Goal: Task Accomplishment & Management: Use online tool/utility

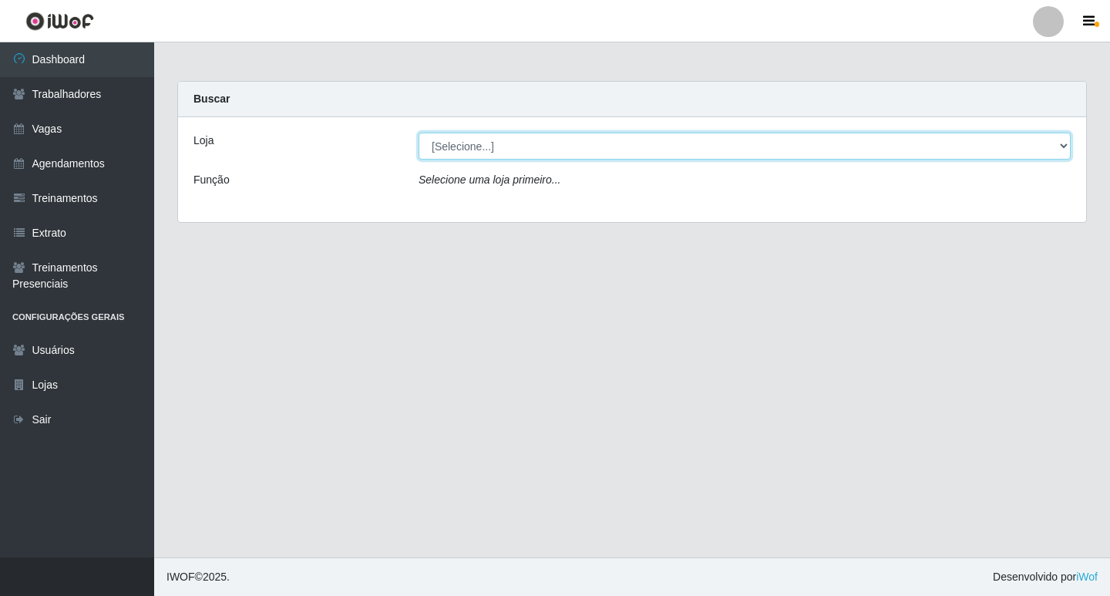
click at [1010, 150] on select "[Selecione...] Ideal - Centenário Ideal - Conceição Ideal - Prata" at bounding box center [744, 146] width 652 height 27
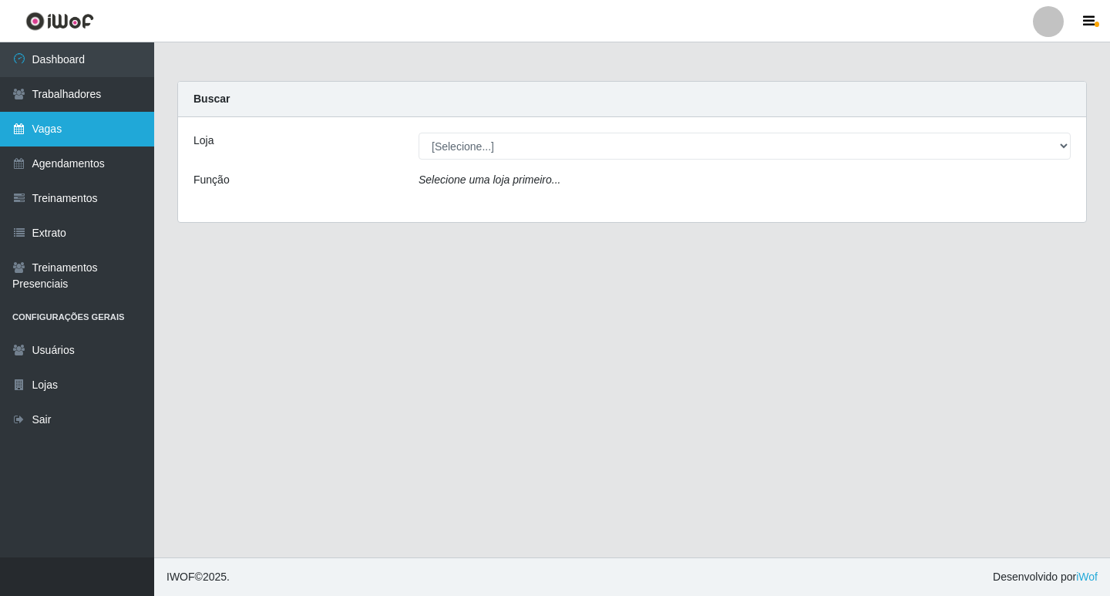
click at [89, 141] on link "Vagas" at bounding box center [77, 129] width 154 height 35
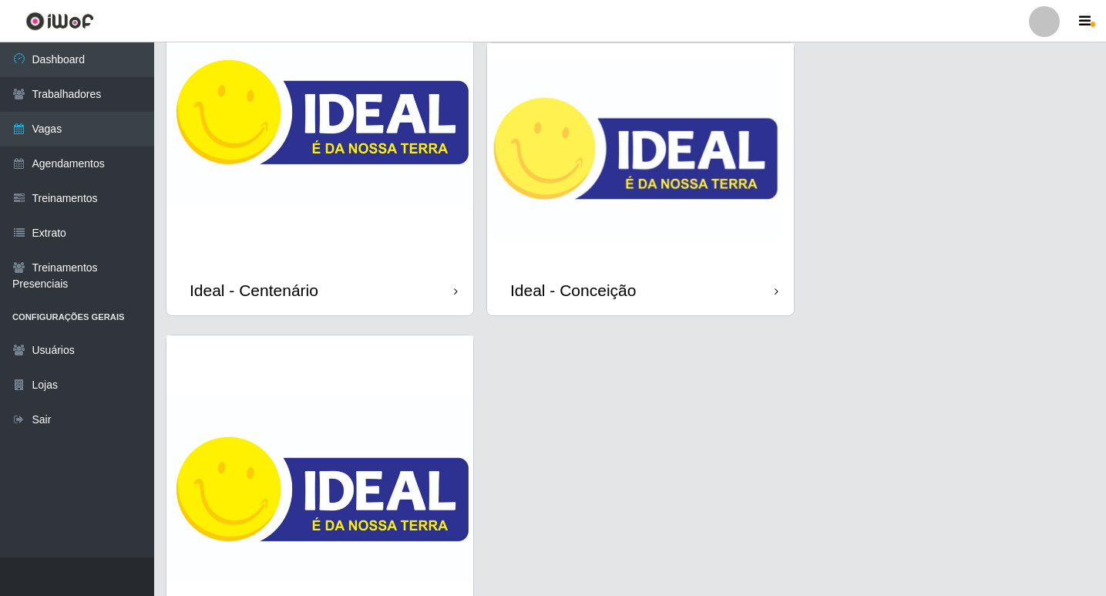
scroll to position [62, 0]
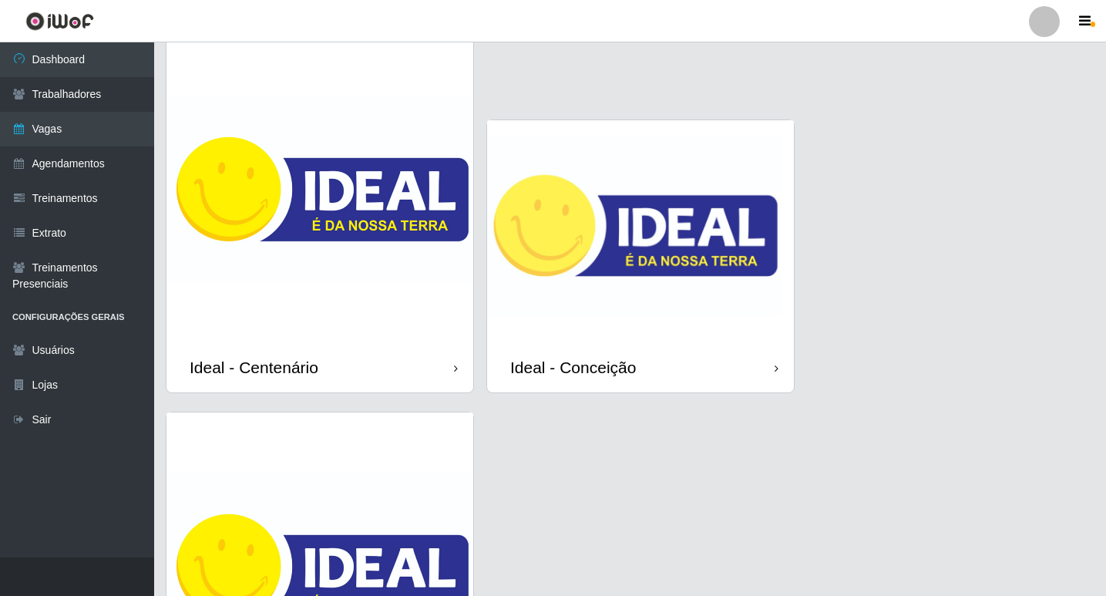
click at [677, 238] on img at bounding box center [640, 231] width 307 height 222
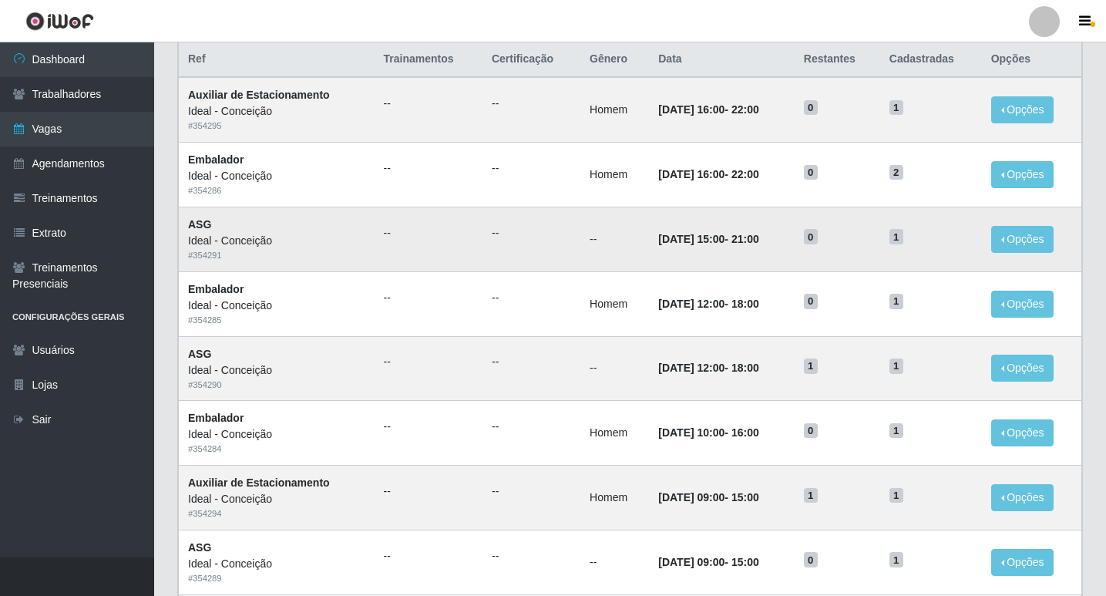
scroll to position [711, 0]
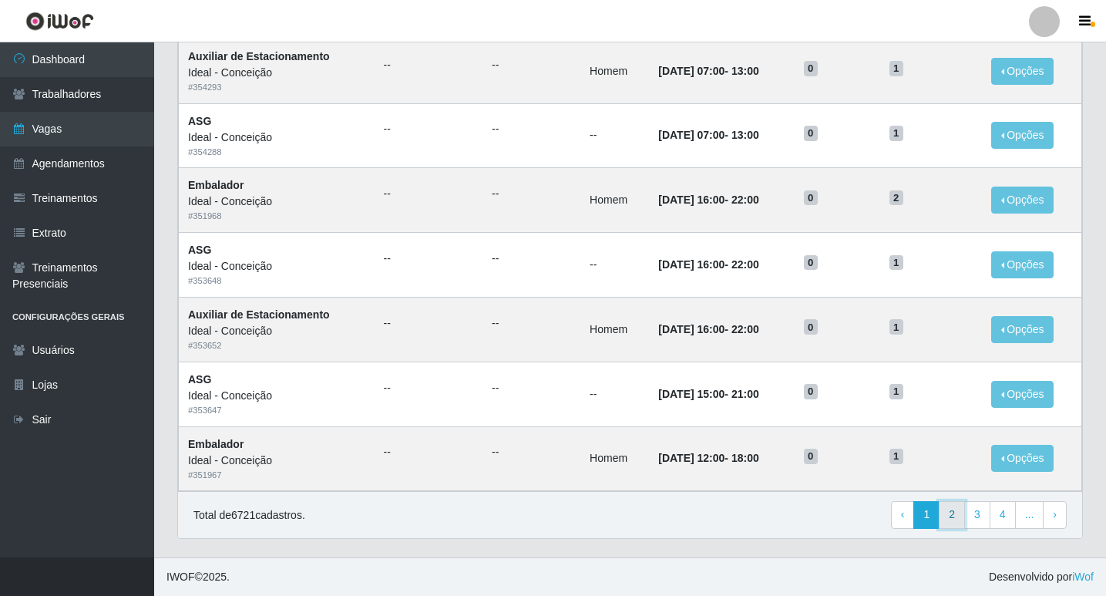
click at [963, 518] on link "2" at bounding box center [952, 515] width 26 height 28
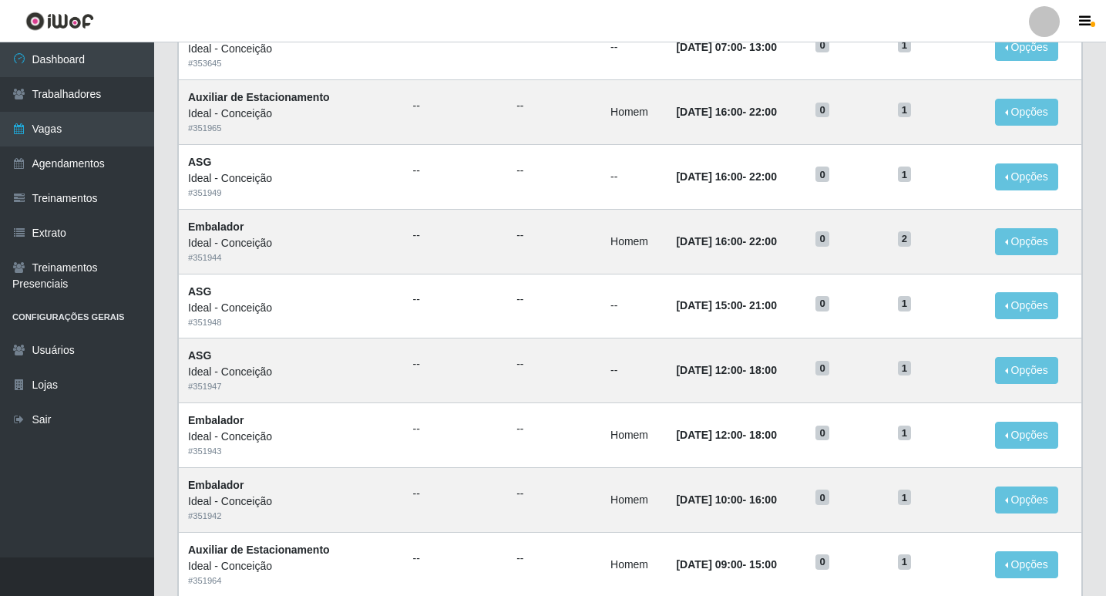
scroll to position [711, 0]
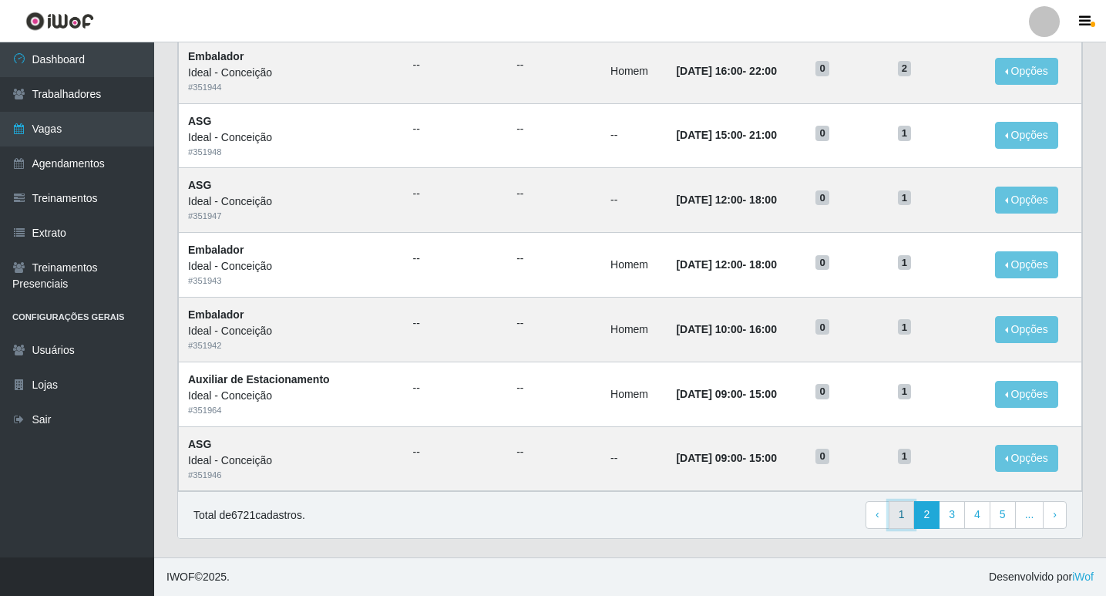
click at [907, 512] on link "1" at bounding box center [902, 515] width 26 height 28
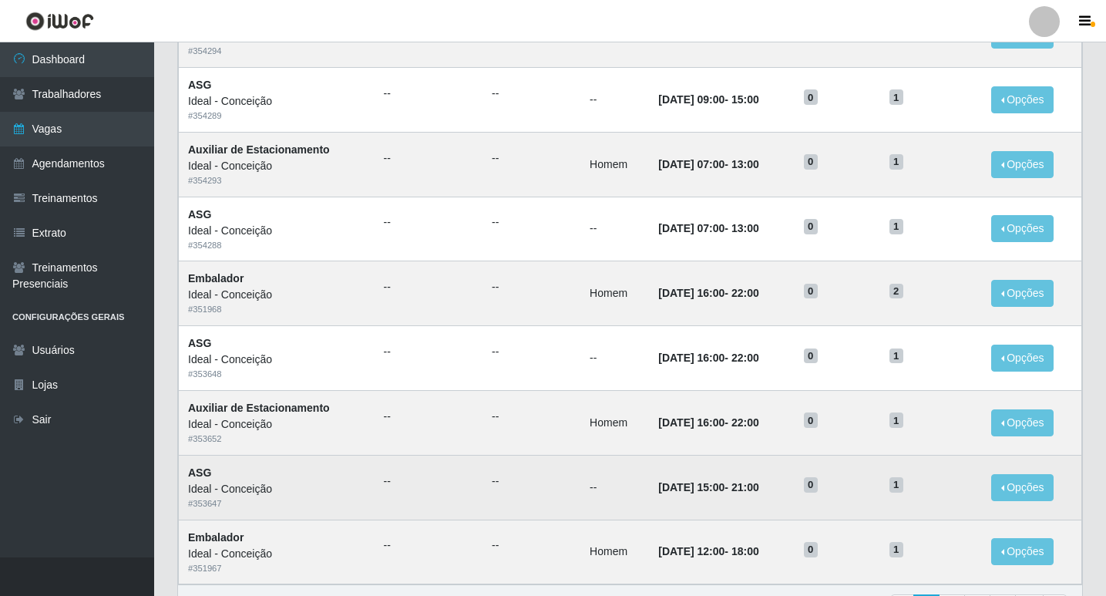
scroll to position [711, 0]
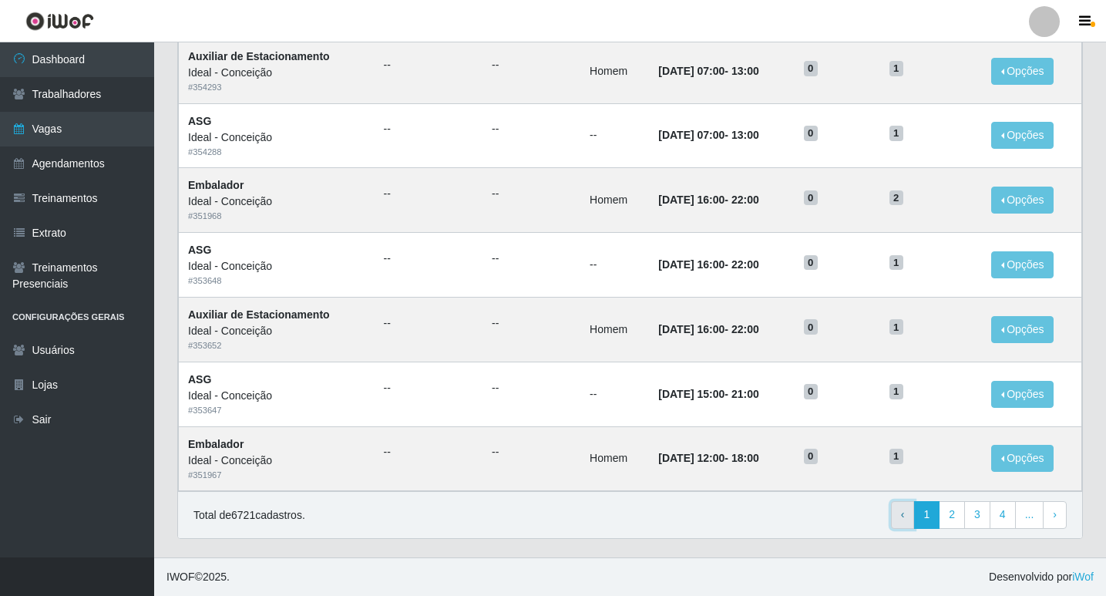
click at [902, 512] on link "‹ Previous" at bounding box center [903, 515] width 24 height 28
